Goal: Communication & Community: Answer question/provide support

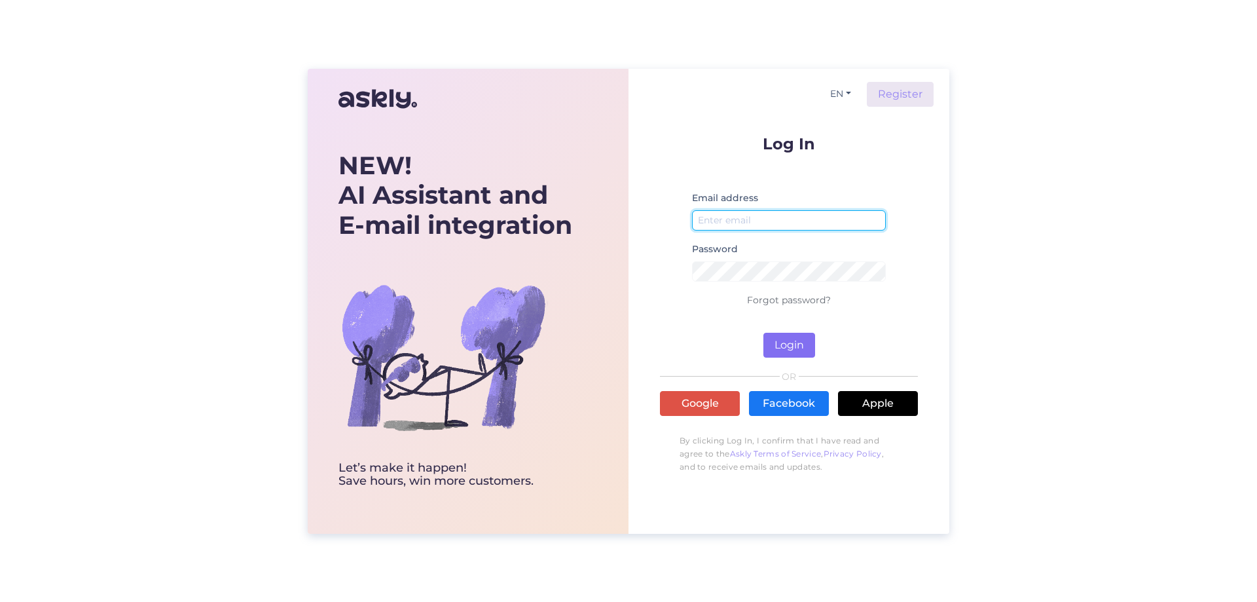
type input "[EMAIL_ADDRESS][DOMAIN_NAME]"
click at [793, 352] on button "Login" at bounding box center [790, 345] width 52 height 25
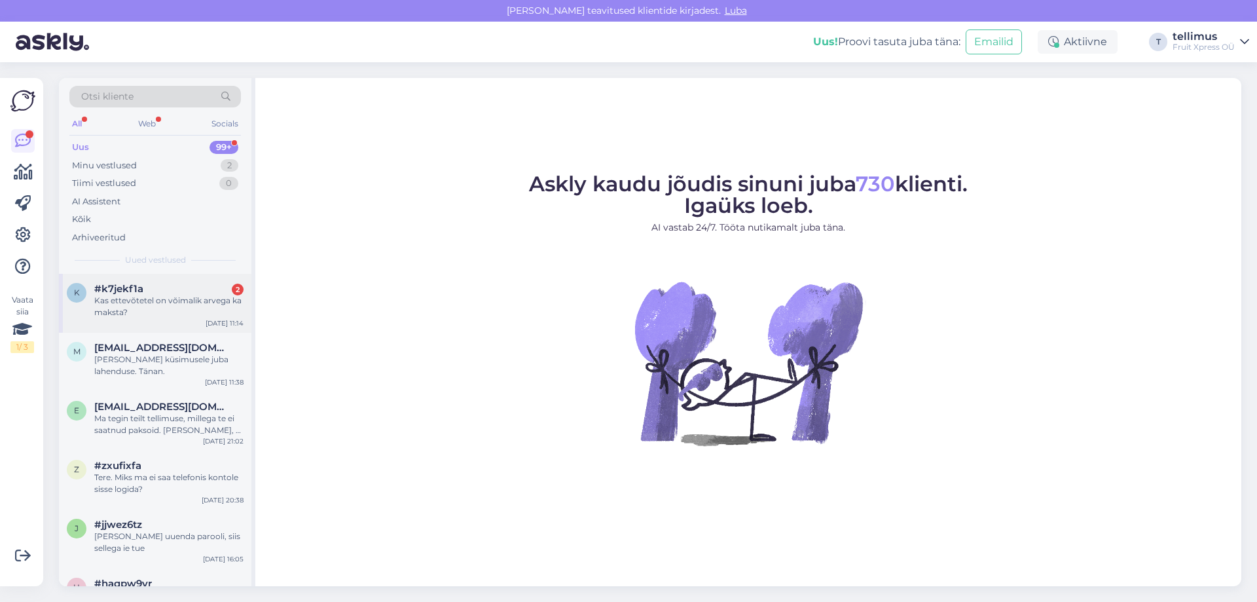
click at [189, 310] on div "Kas ettevõtetel on võimalik arvega ka maksta?" at bounding box center [168, 307] width 149 height 24
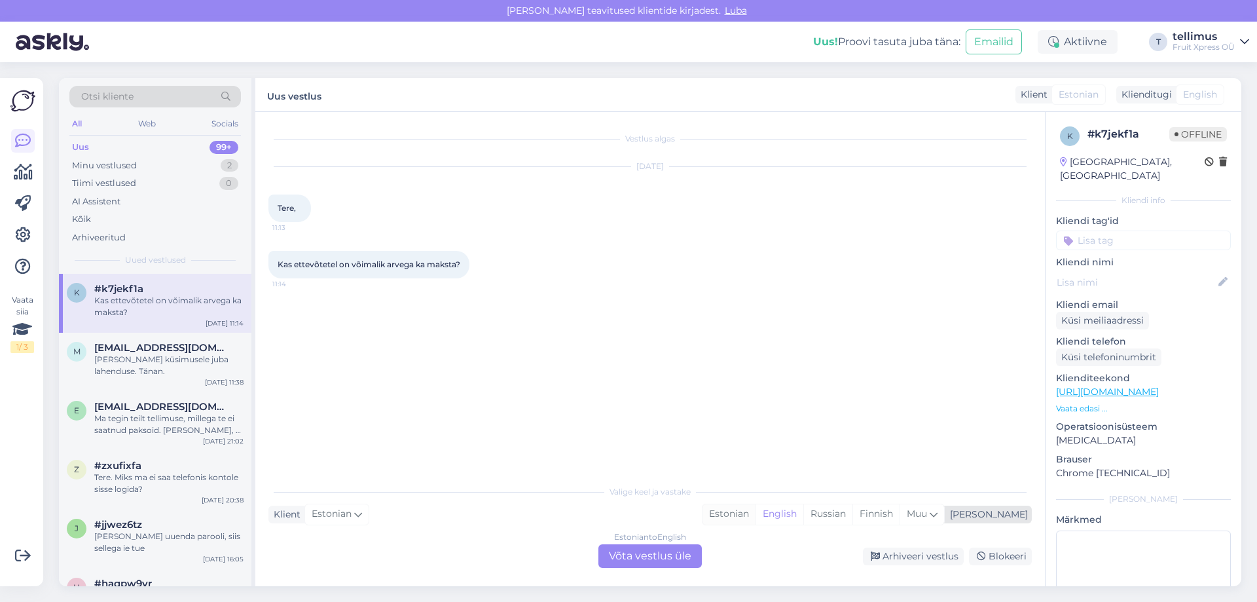
click at [756, 510] on div "Estonian" at bounding box center [729, 514] width 53 height 20
click at [686, 561] on div "Estonian to Estonian Võta vestlus üle" at bounding box center [650, 556] width 103 height 24
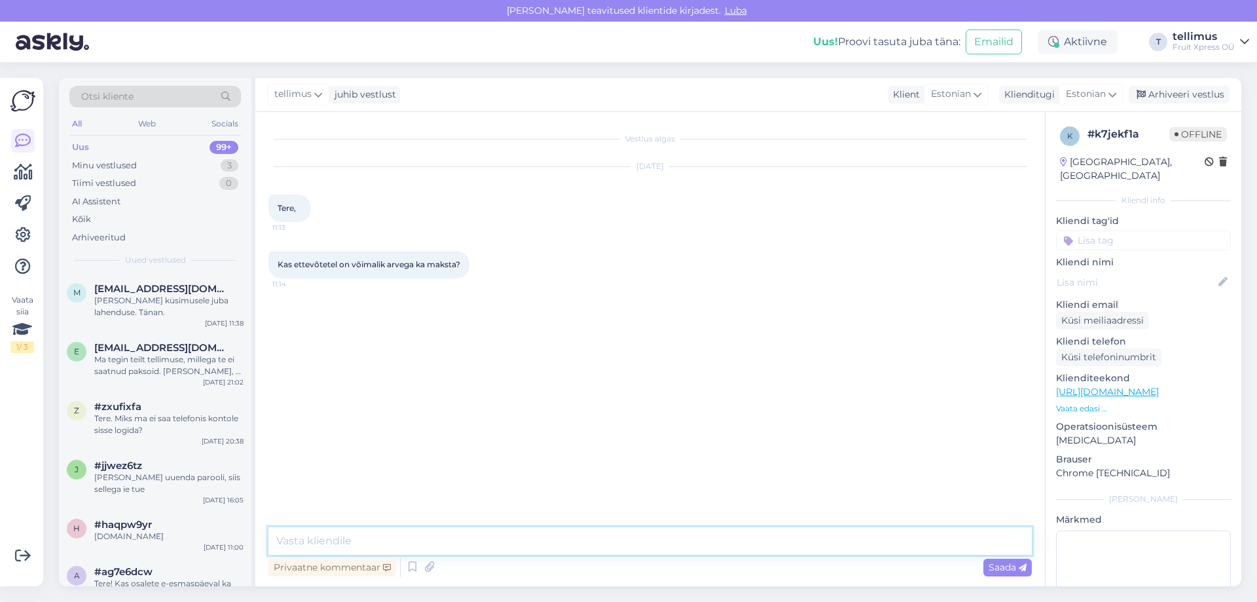
click at [551, 537] on textarea at bounding box center [651, 541] width 764 height 28
type textarea "Tere, jah on aga selleks [PERSON_NAME] meie lepinguline klient"
